Goal: Transaction & Acquisition: Book appointment/travel/reservation

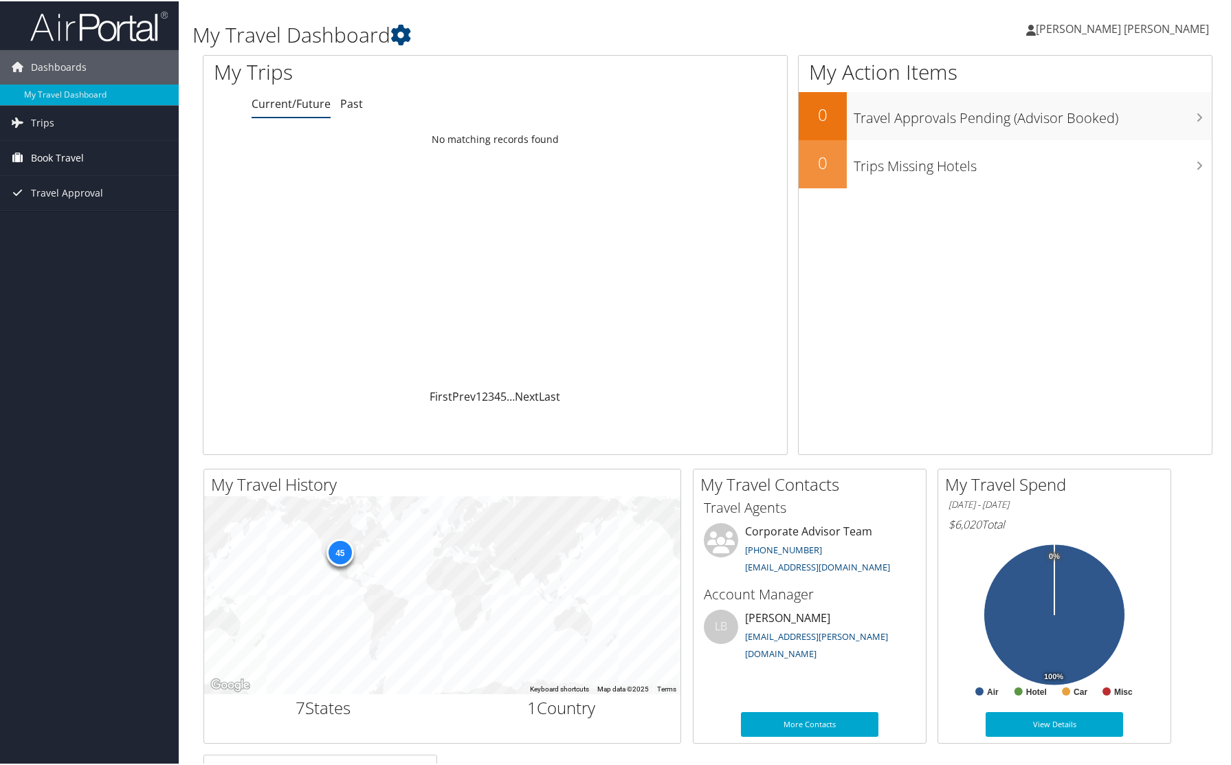
click at [46, 158] on span "Book Travel" at bounding box center [57, 156] width 53 height 34
click at [47, 224] on link "Book/Manage Online Trips" at bounding box center [89, 225] width 179 height 21
